Goal: Information Seeking & Learning: Learn about a topic

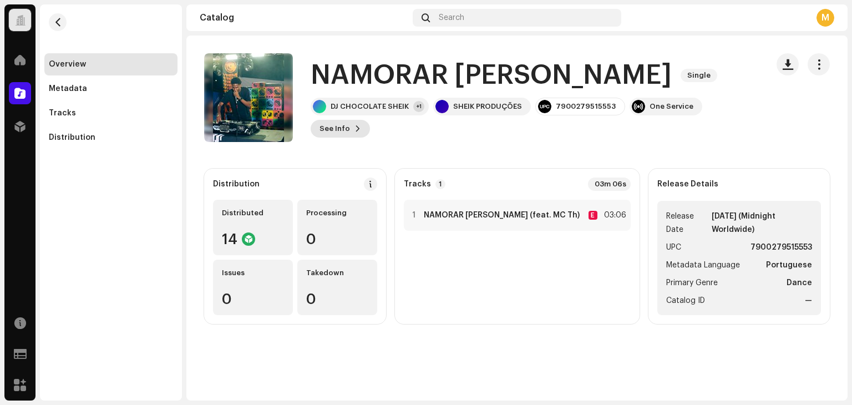
click at [350, 121] on span "See Info" at bounding box center [335, 129] width 31 height 22
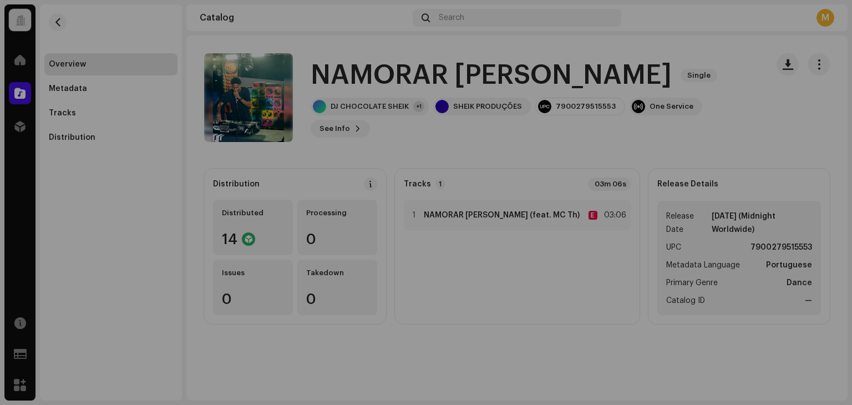
click at [140, 67] on div "NAMORAR NAO QUERO 3020381 Metadata Distribution Metadata Language Portuguese Re…" at bounding box center [426, 202] width 852 height 405
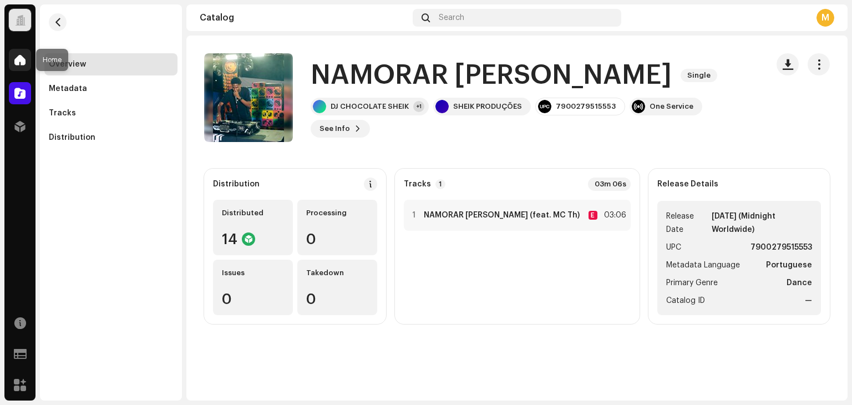
click at [26, 57] on div at bounding box center [20, 60] width 22 height 22
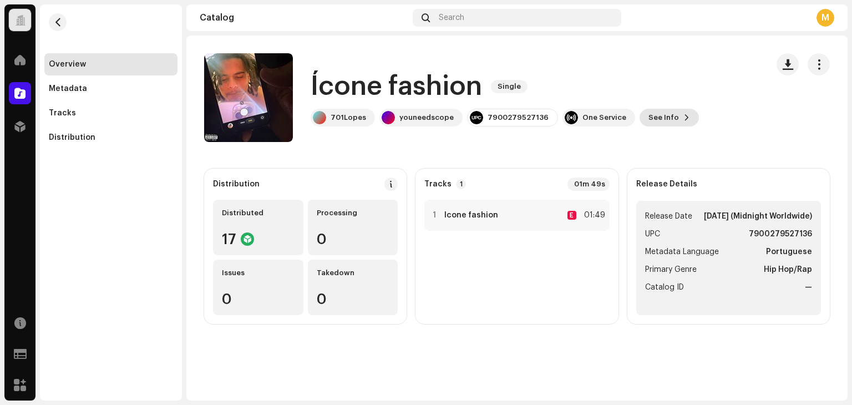
click at [649, 121] on span "See Info" at bounding box center [664, 118] width 31 height 22
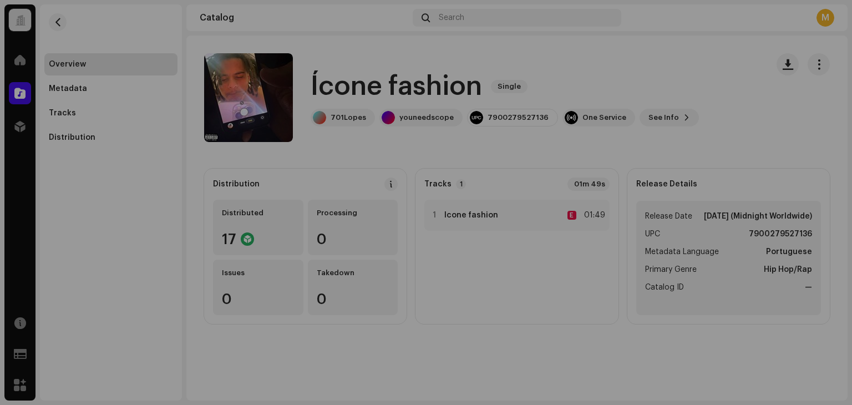
click at [146, 169] on div "Ícone fashion 3047628 Metadata Distribution Metadata Language Portuguese Releas…" at bounding box center [426, 202] width 852 height 405
